Goal: Navigation & Orientation: Find specific page/section

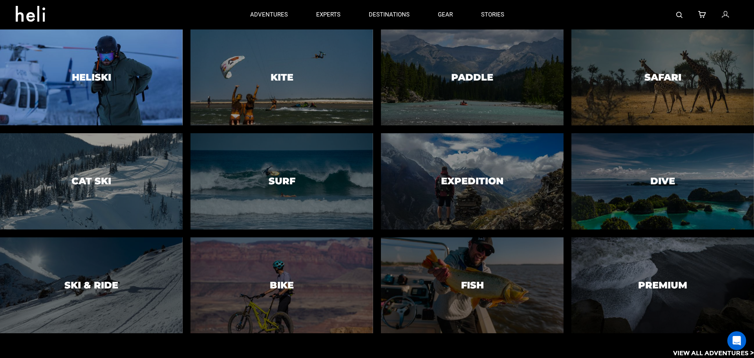
click at [125, 82] on div at bounding box center [91, 78] width 186 height 98
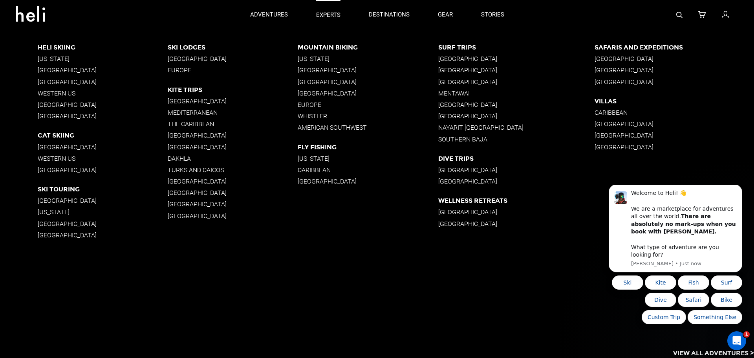
click at [330, 18] on p "experts" at bounding box center [328, 15] width 24 height 8
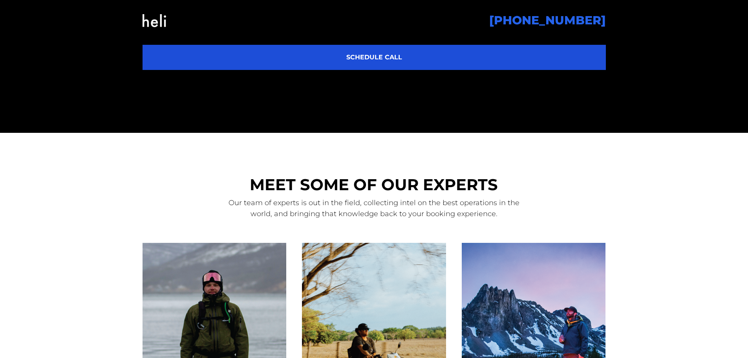
scroll to position [432, 0]
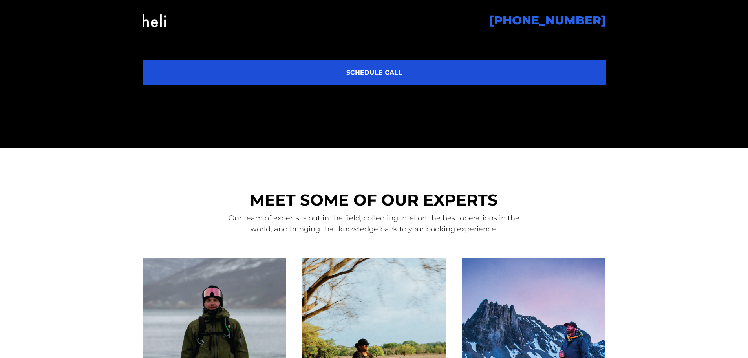
click at [149, 20] on img at bounding box center [154, 21] width 24 height 32
